Goal: Information Seeking & Learning: Compare options

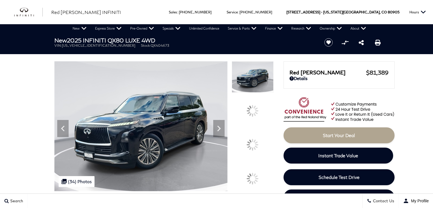
click at [193, 181] on img at bounding box center [140, 126] width 173 height 130
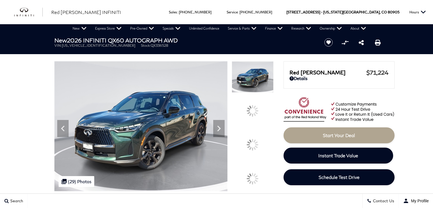
click at [228, 153] on img at bounding box center [140, 126] width 173 height 130
click at [228, 188] on img at bounding box center [140, 126] width 173 height 130
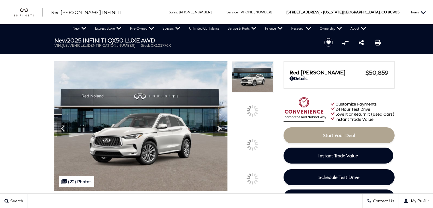
click at [425, 8] on button "Hours" at bounding box center [417, 12] width 22 height 24
click at [166, 41] on h1 "New 2025 INFINITI QX50 LUXE AWD" at bounding box center [184, 40] width 260 height 6
click at [156, 99] on img at bounding box center [140, 126] width 173 height 130
click at [152, 191] on img at bounding box center [140, 126] width 173 height 130
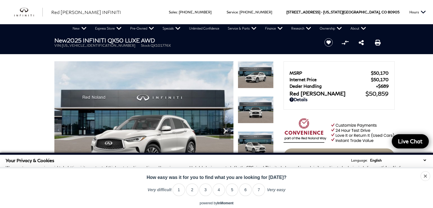
click at [293, 70] on div "MSRP $50,170 Internet Price $50,170 Dealer Handling $689 Red Noland Price $50,8…" at bounding box center [338, 83] width 99 height 28
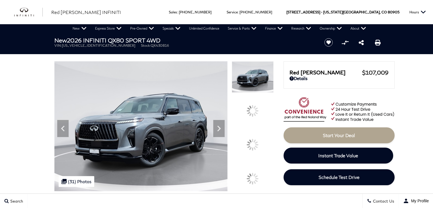
click at [150, 46] on span "QX430816" at bounding box center [159, 45] width 18 height 4
click at [105, 104] on img at bounding box center [140, 126] width 173 height 130
click at [115, 143] on img at bounding box center [140, 126] width 173 height 130
click at [114, 190] on img at bounding box center [140, 126] width 173 height 130
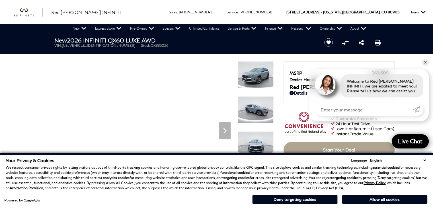
click at [140, 45] on ul "VIN: 5N1AL1FS2TC335026 Stock: QX335026" at bounding box center [184, 45] width 260 height 4
click at [134, 184] on p "We respect consumer privacy rights by letting visitors opt out of third-party t…" at bounding box center [216, 178] width 421 height 26
